Goal: Transaction & Acquisition: Purchase product/service

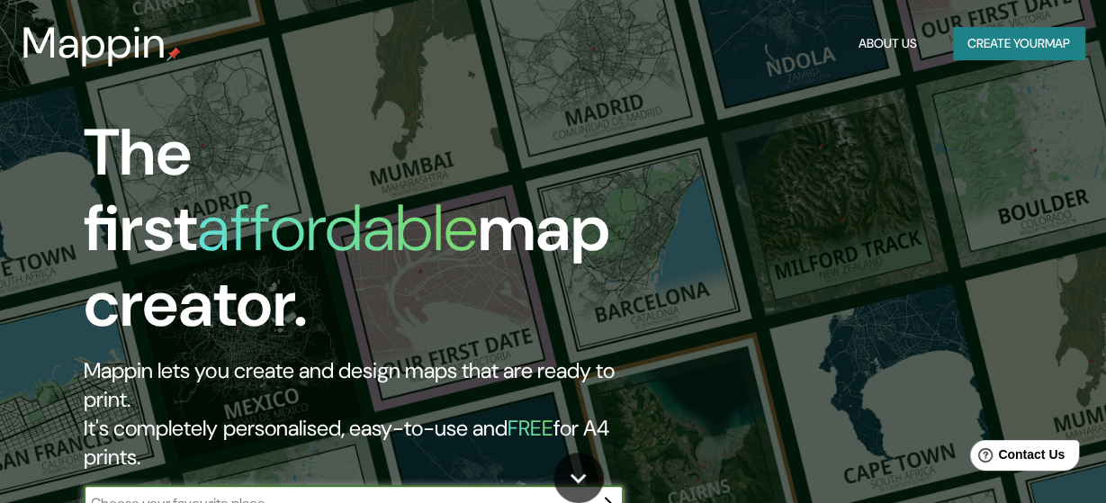
click at [483, 486] on div "​" at bounding box center [354, 504] width 540 height 36
type input "yarumal"
click at [598, 493] on icon "button" at bounding box center [606, 504] width 22 height 22
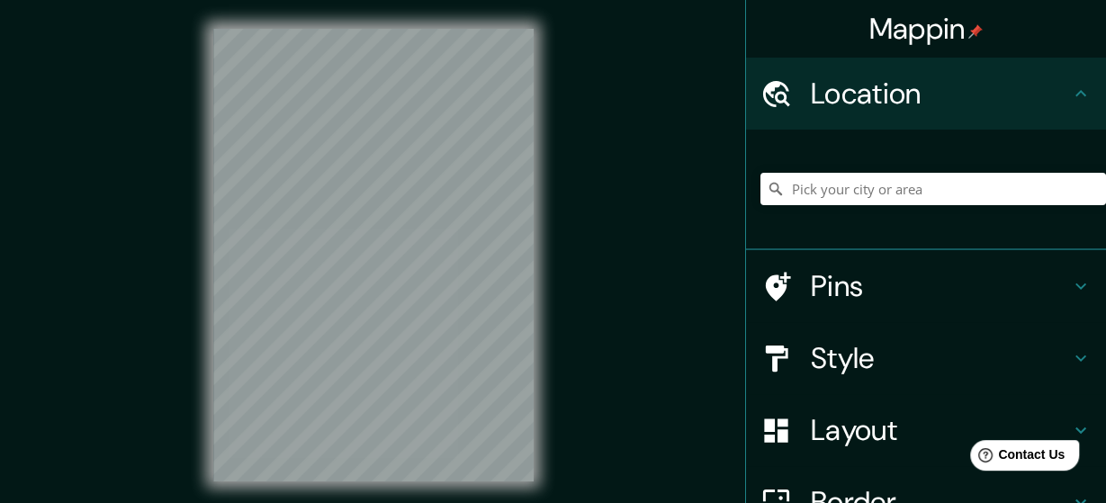
click at [607, 428] on div "Mappin Location Pins Style Layout Border Choose a border. Hint : you can make l…" at bounding box center [553, 269] width 1106 height 539
click at [829, 194] on input "Pick your city or area" at bounding box center [934, 189] width 346 height 32
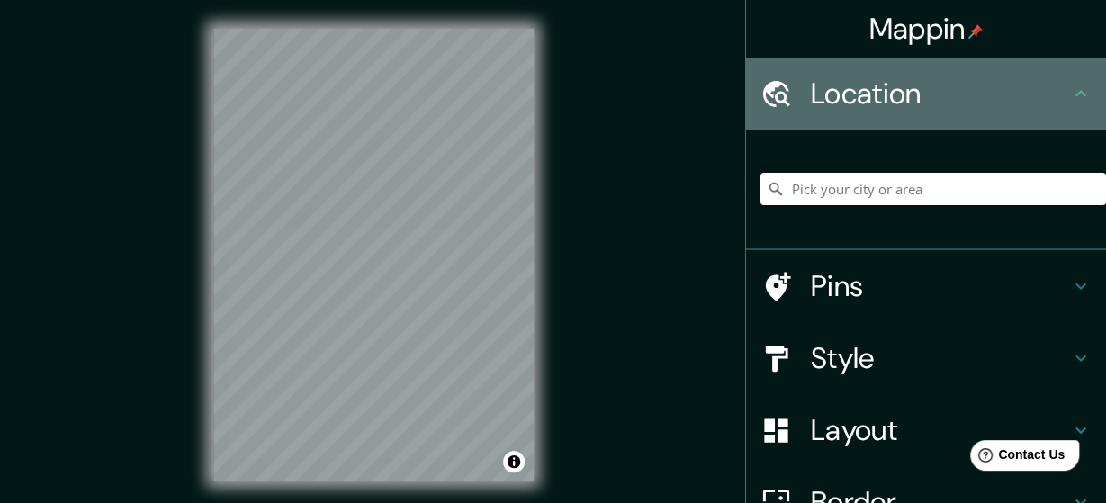
click at [867, 102] on h4 "Location" at bounding box center [940, 94] width 259 height 36
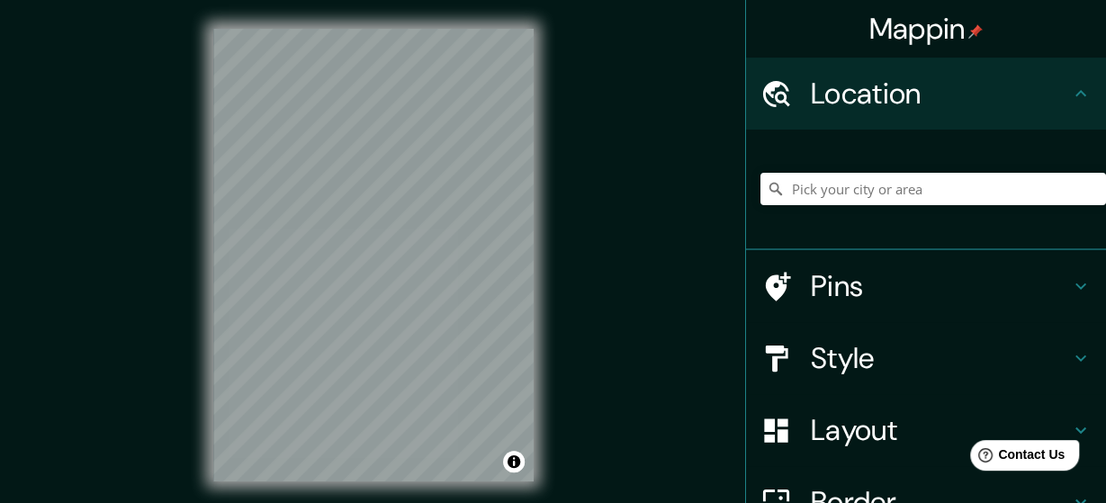
click at [1081, 88] on icon at bounding box center [1081, 94] width 22 height 22
click at [764, 86] on icon at bounding box center [777, 94] width 32 height 32
click at [794, 194] on input "Pick your city or area" at bounding box center [934, 189] width 346 height 32
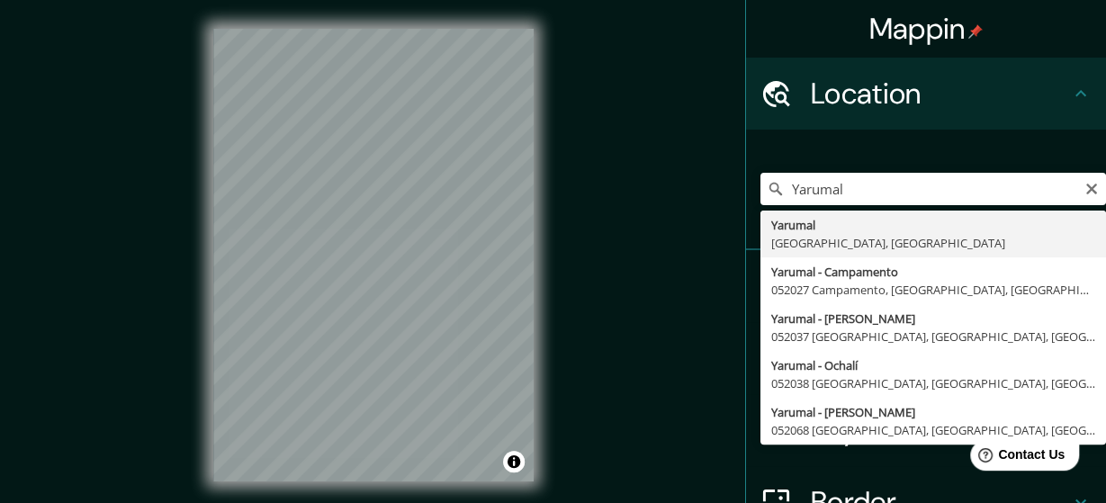
type input "Yarumal, [GEOGRAPHIC_DATA], [GEOGRAPHIC_DATA]"
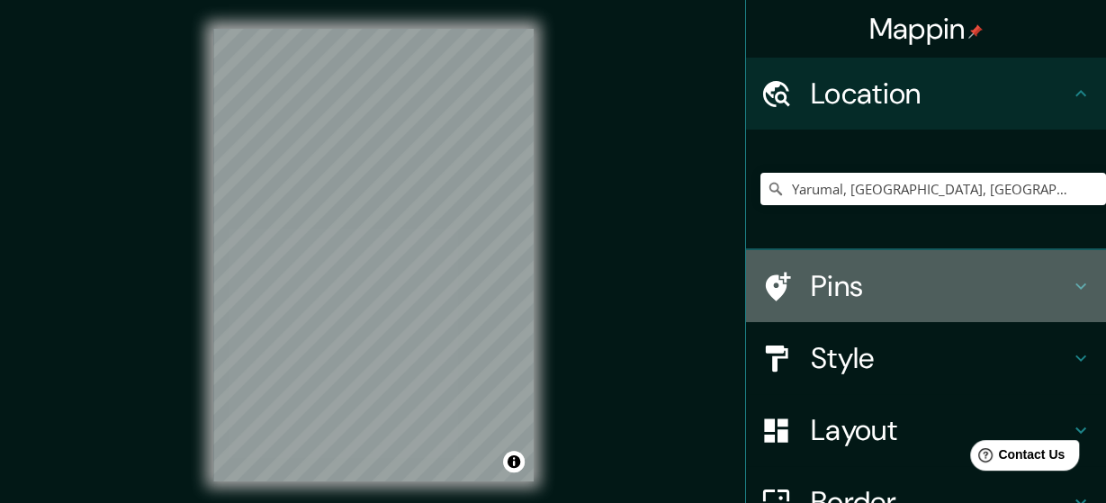
click at [951, 293] on h4 "Pins" at bounding box center [940, 286] width 259 height 36
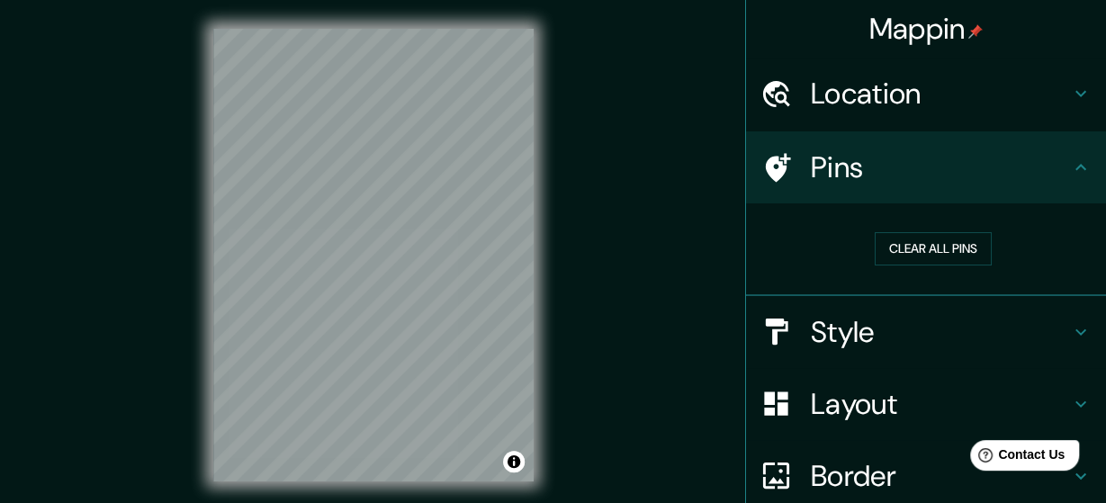
click at [1074, 323] on icon at bounding box center [1081, 332] width 22 height 22
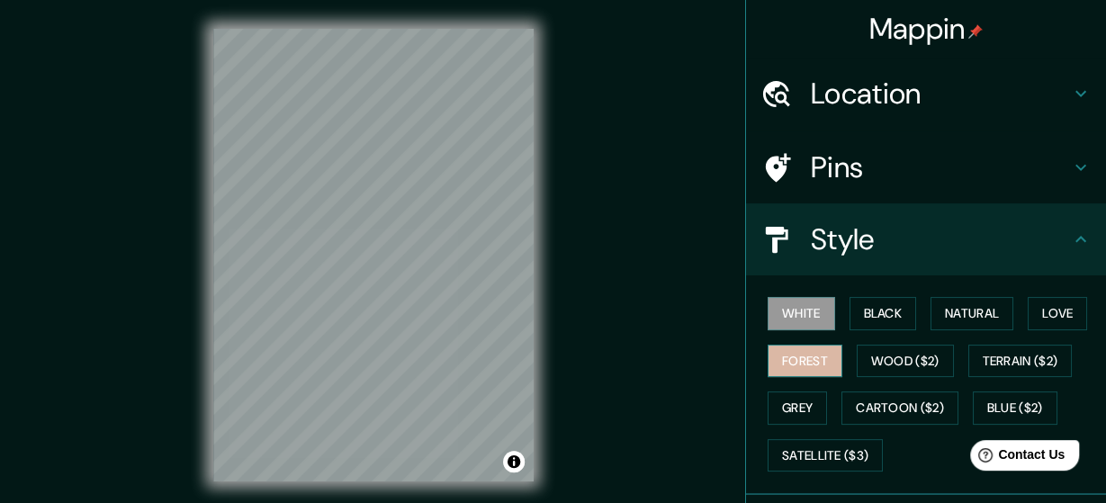
click at [812, 361] on button "Forest" at bounding box center [805, 361] width 75 height 33
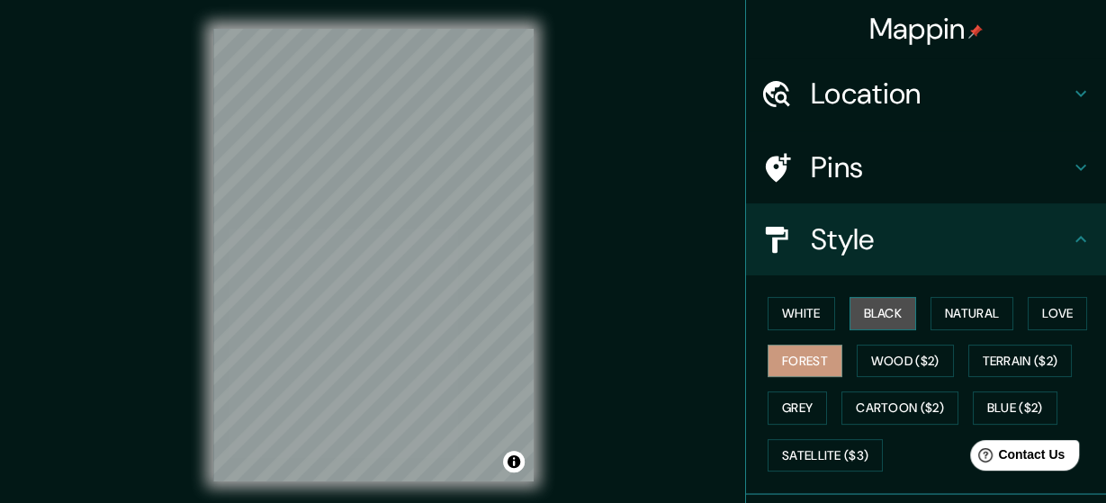
click at [885, 318] on button "Black" at bounding box center [884, 313] width 68 height 33
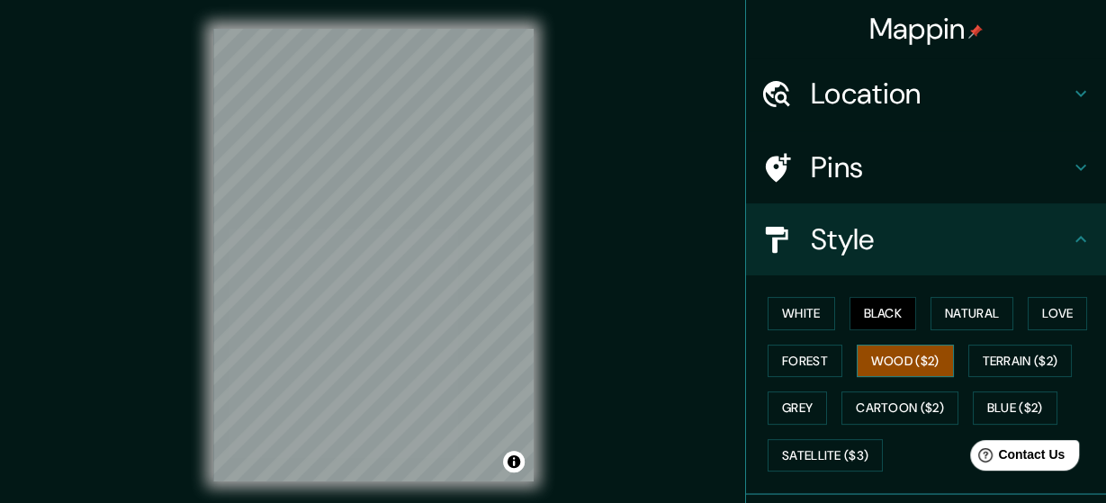
click at [901, 350] on button "Wood ($2)" at bounding box center [905, 361] width 97 height 33
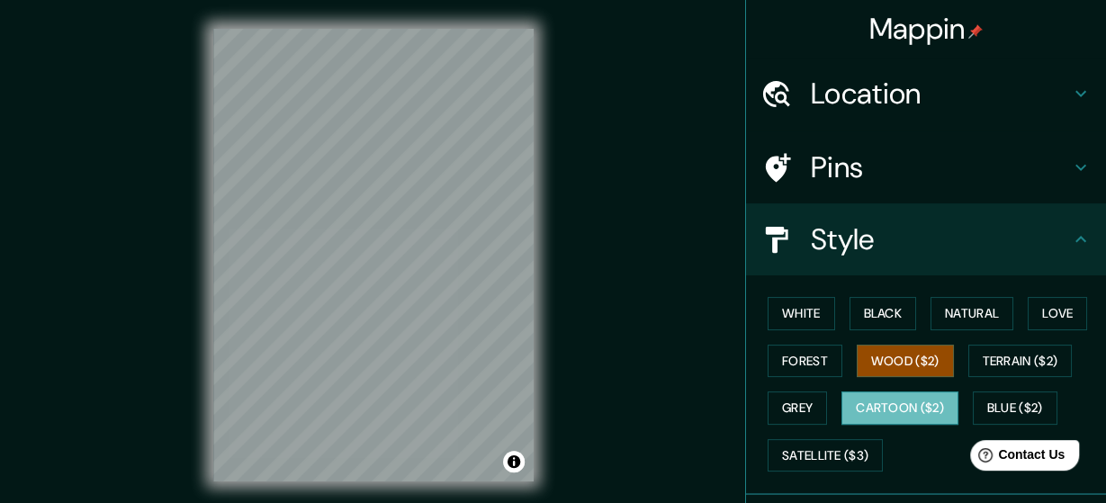
click at [897, 401] on button "Cartoon ($2)" at bounding box center [900, 408] width 117 height 33
click at [802, 409] on button "Grey" at bounding box center [797, 408] width 59 height 33
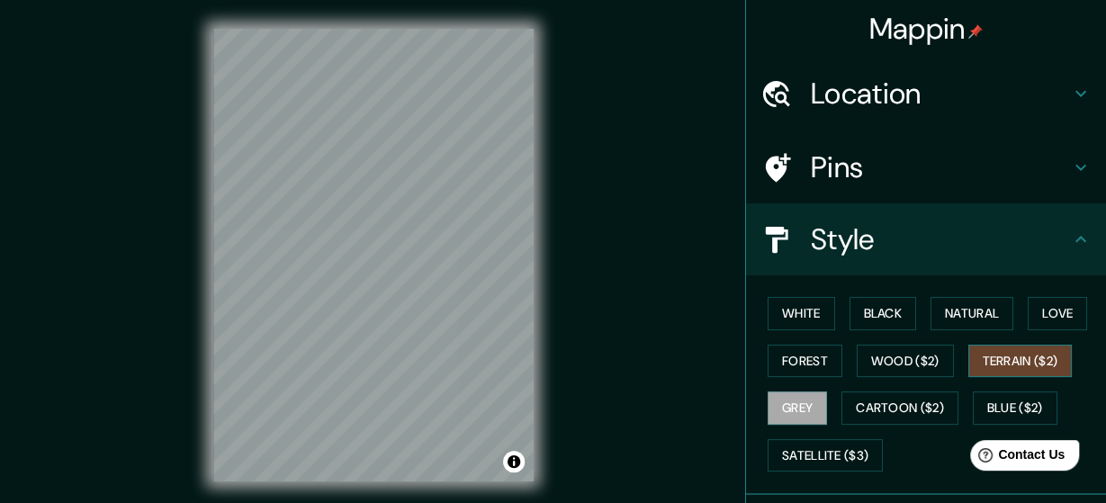
click at [1009, 357] on button "Terrain ($2)" at bounding box center [1021, 361] width 104 height 33
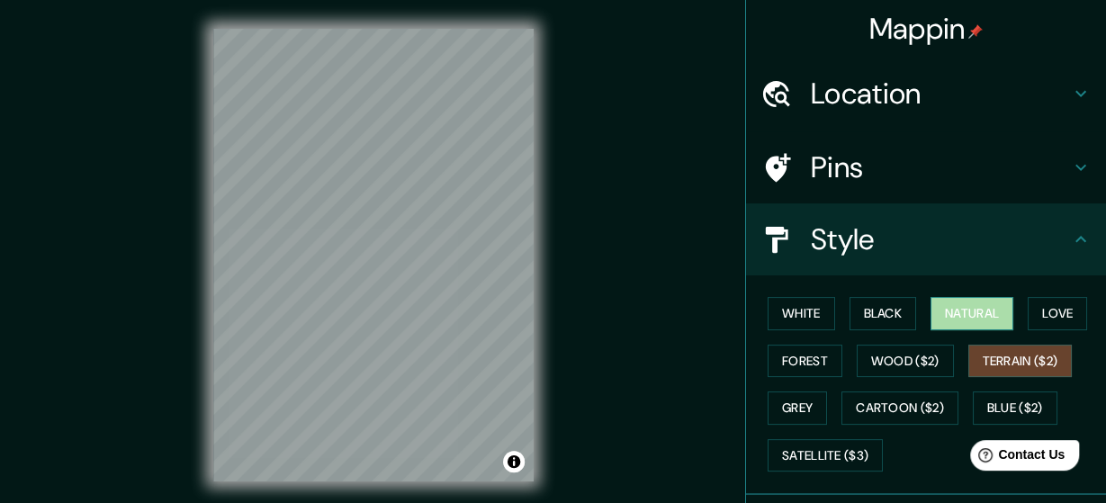
click at [989, 314] on button "Natural" at bounding box center [972, 313] width 83 height 33
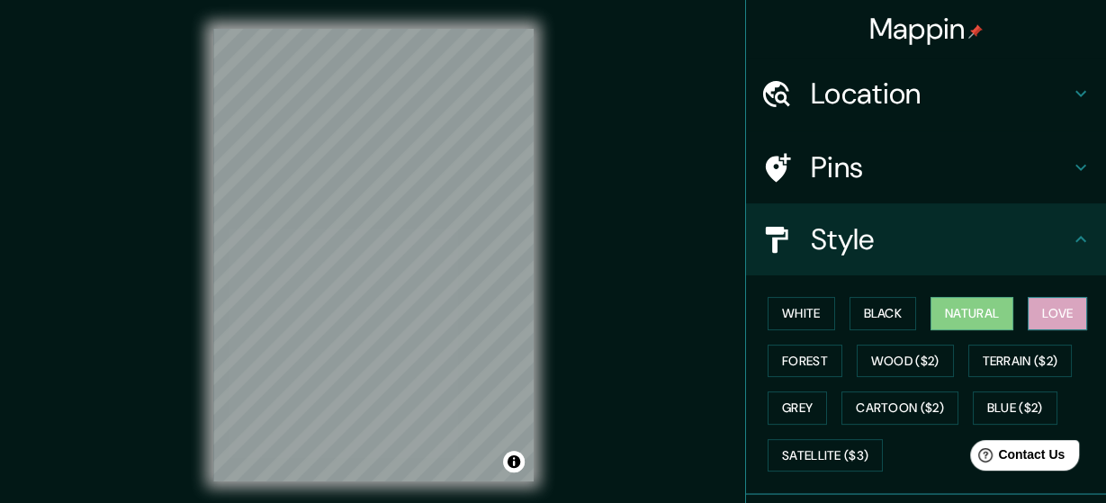
click at [1081, 313] on button "Love" at bounding box center [1057, 313] width 59 height 33
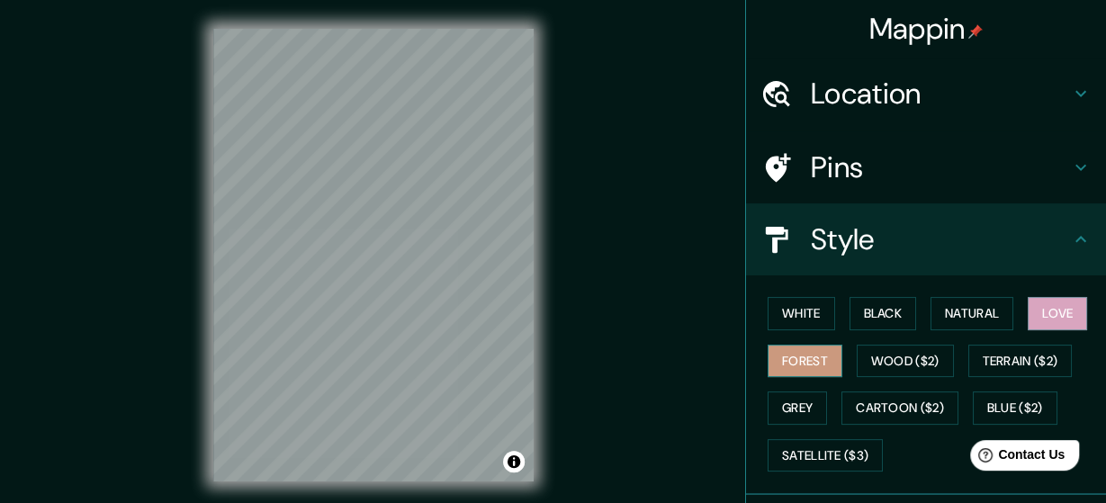
click at [814, 355] on button "Forest" at bounding box center [805, 361] width 75 height 33
click at [798, 404] on button "Grey" at bounding box center [797, 408] width 59 height 33
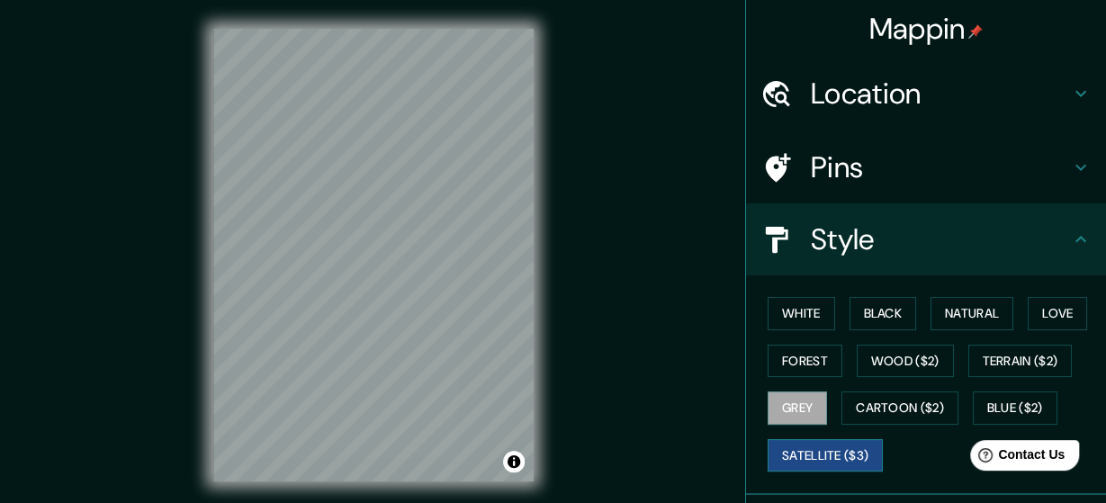
click at [819, 446] on button "Satellite ($3)" at bounding box center [825, 455] width 115 height 33
click at [804, 323] on button "White" at bounding box center [802, 313] width 68 height 33
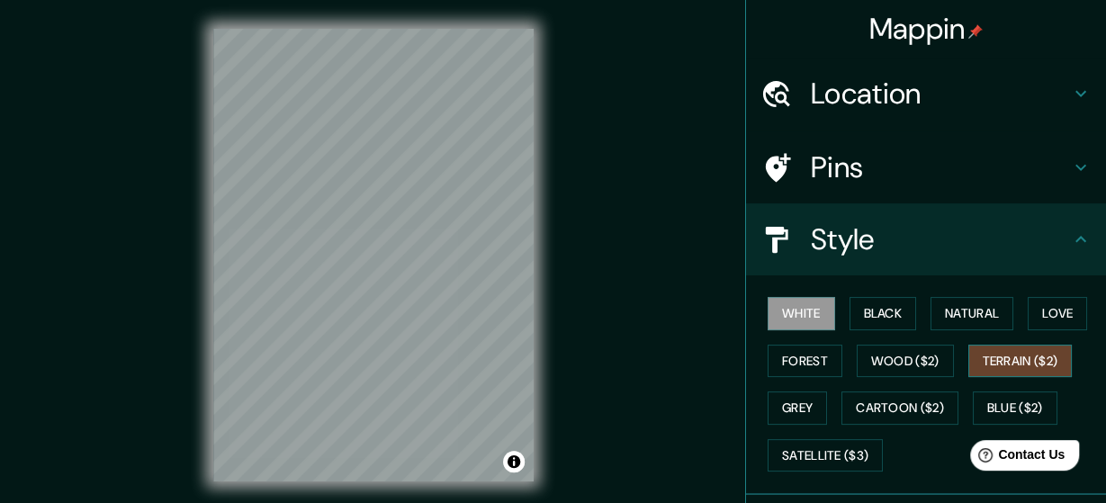
click at [1039, 356] on button "Terrain ($2)" at bounding box center [1021, 361] width 104 height 33
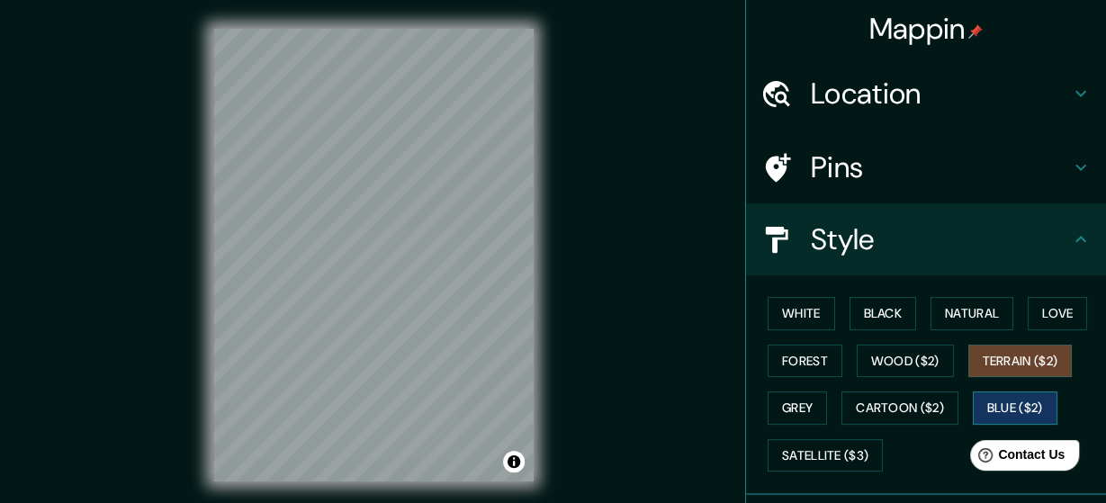
click at [1028, 404] on button "Blue ($2)" at bounding box center [1015, 408] width 85 height 33
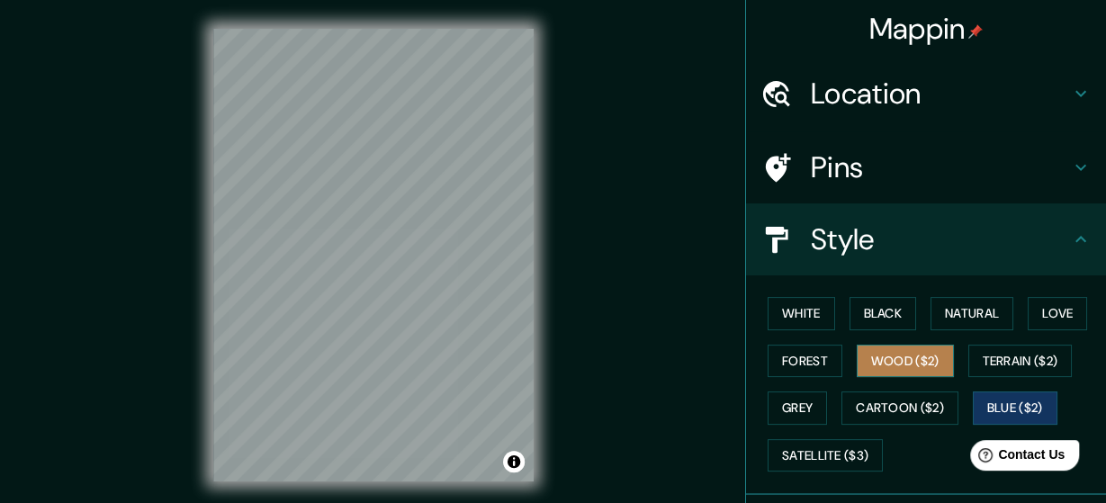
click at [906, 360] on button "Wood ($2)" at bounding box center [905, 361] width 97 height 33
